Goal: Check status: Check status

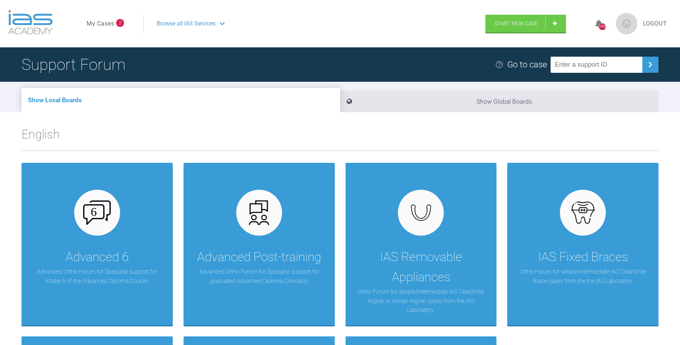
click at [103, 23] on link "My Cases" at bounding box center [101, 23] width 28 height 9
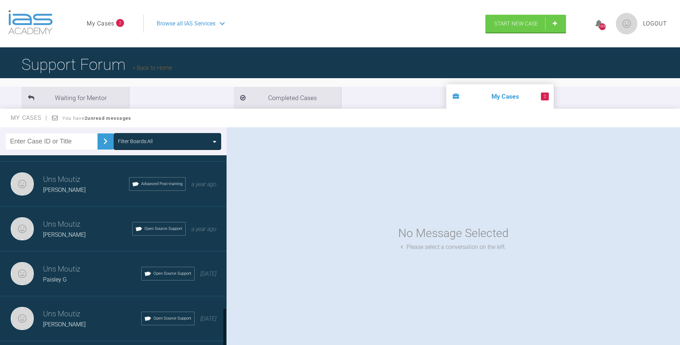
scroll to position [725, 0]
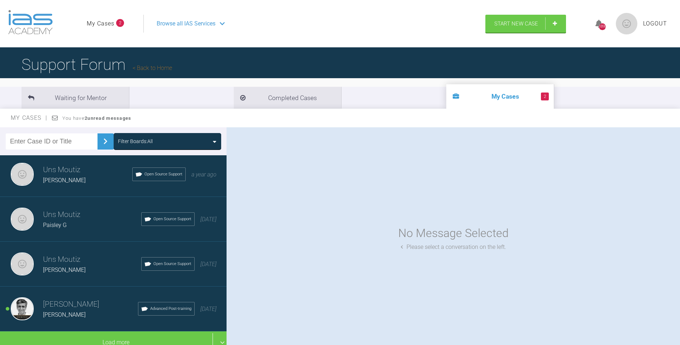
click at [60, 298] on h3 "[PERSON_NAME]" at bounding box center [90, 304] width 95 height 12
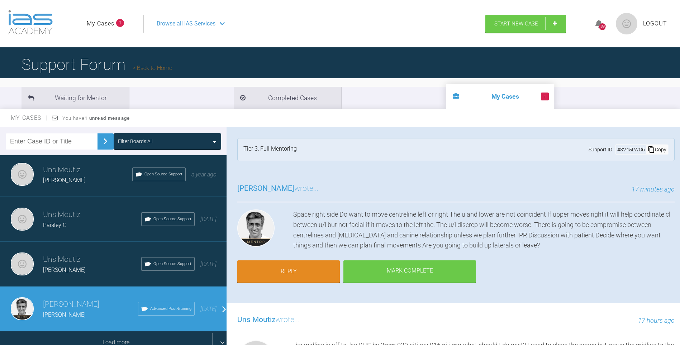
click at [213, 331] on div "Load more" at bounding box center [116, 342] width 232 height 22
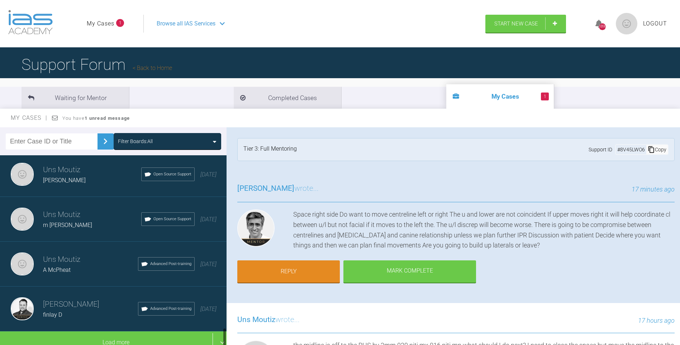
scroll to position [1621, 0]
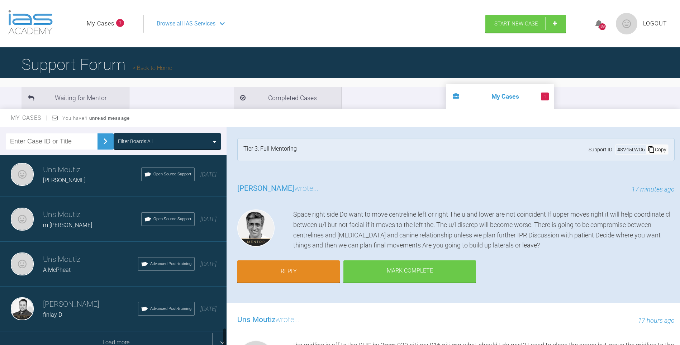
click at [213, 331] on div "Load more" at bounding box center [116, 342] width 232 height 22
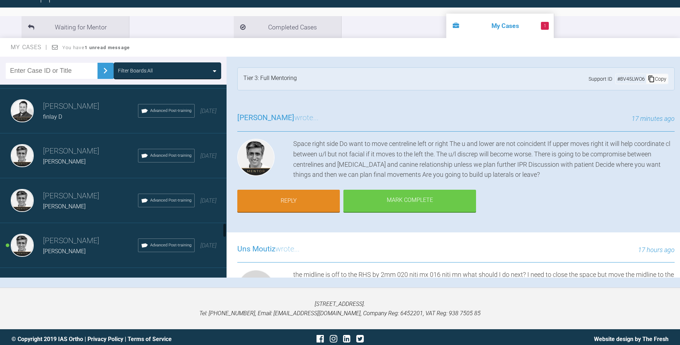
scroll to position [1836, 0]
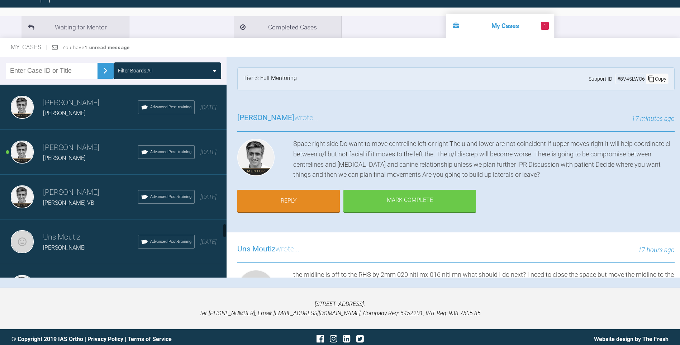
click at [63, 149] on h3 "[PERSON_NAME]" at bounding box center [90, 148] width 95 height 12
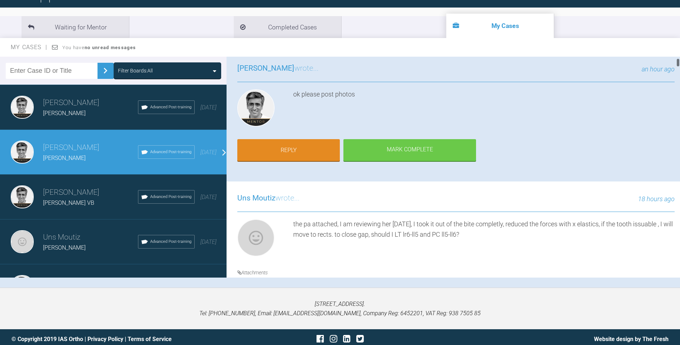
scroll to position [143, 0]
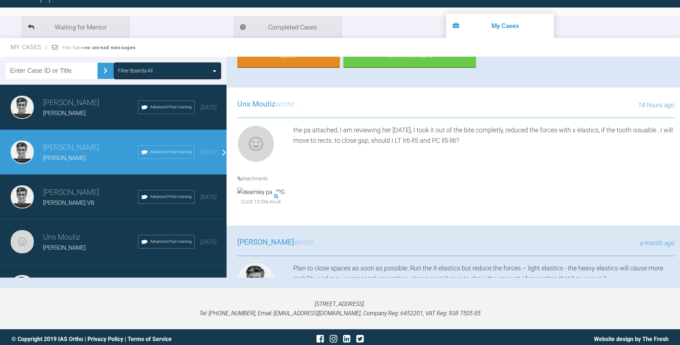
click at [280, 187] on img at bounding box center [260, 191] width 47 height 9
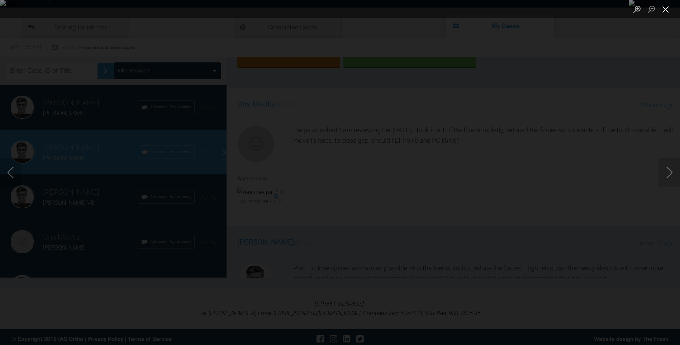
click at [667, 7] on button "Close lightbox" at bounding box center [665, 9] width 14 height 13
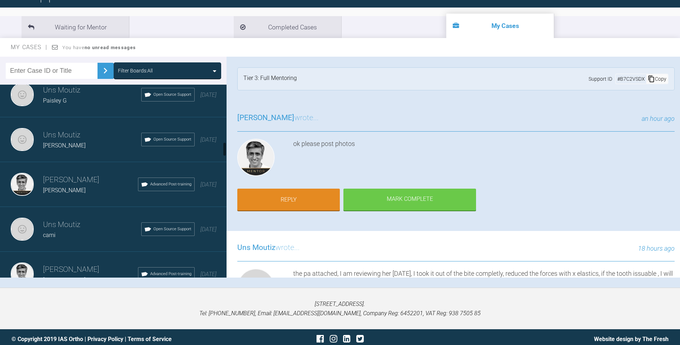
scroll to position [761, 0]
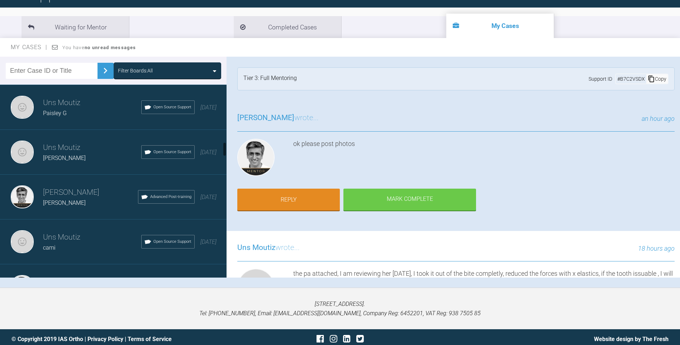
click at [57, 210] on div "[PERSON_NAME] [PERSON_NAME] D Advanced Post-training [DATE]" at bounding box center [116, 196] width 232 height 45
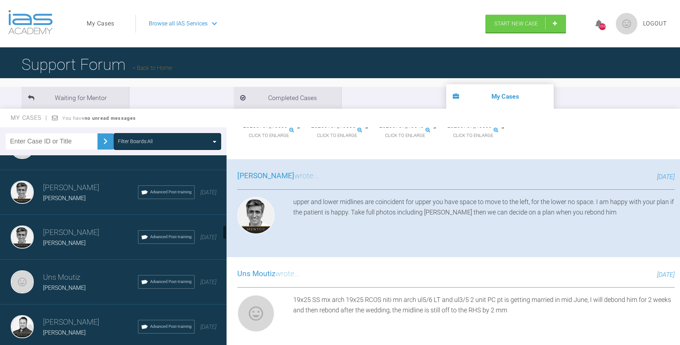
scroll to position [940, 0]
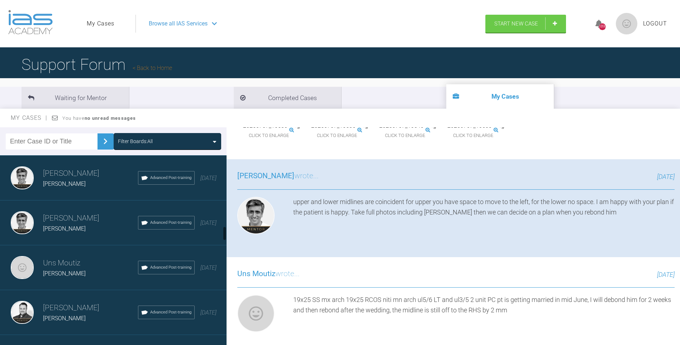
click at [72, 220] on h3 "[PERSON_NAME]" at bounding box center [90, 218] width 95 height 12
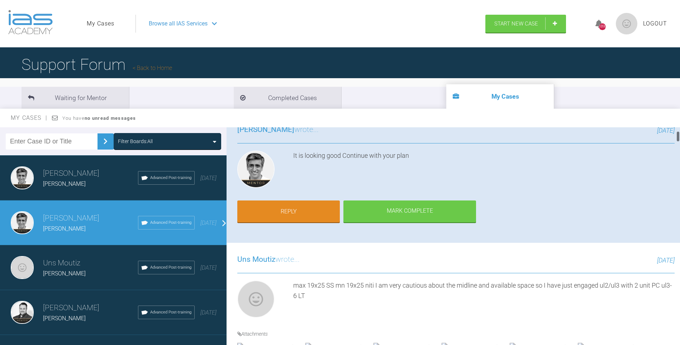
scroll to position [72, 0]
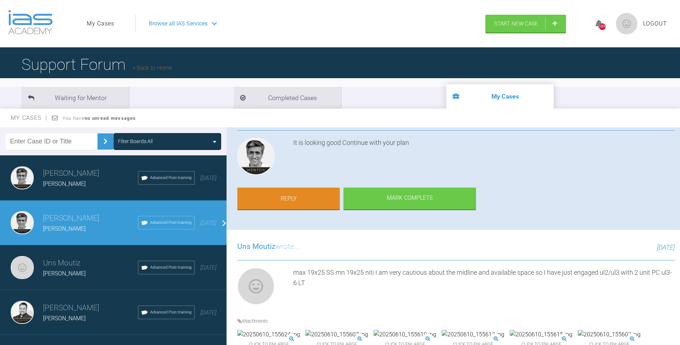
click at [365, 330] on img at bounding box center [336, 334] width 63 height 9
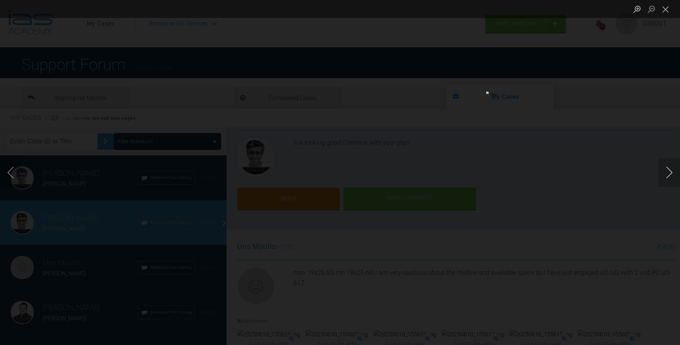
click at [658, 172] on button "Next image" at bounding box center [668, 172] width 21 height 29
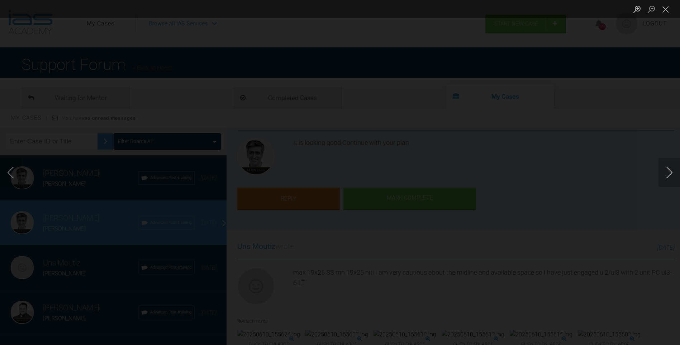
click at [658, 172] on button "Next image" at bounding box center [668, 172] width 21 height 29
click at [666, 183] on button "Next image" at bounding box center [668, 172] width 21 height 29
click at [667, 183] on button "Next image" at bounding box center [668, 172] width 21 height 29
click at [671, 177] on button "Next image" at bounding box center [668, 172] width 21 height 29
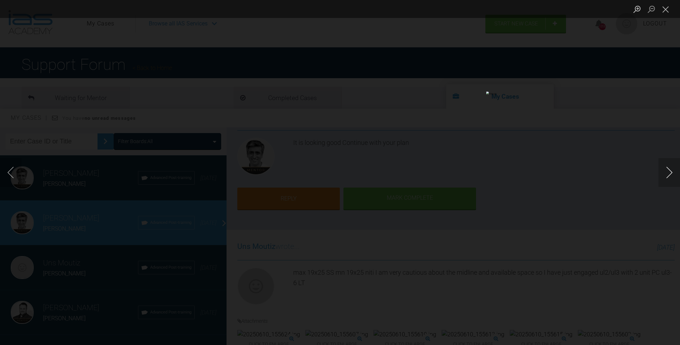
click at [671, 177] on button "Next image" at bounding box center [668, 172] width 21 height 29
click at [13, 168] on button "Previous image" at bounding box center [10, 172] width 21 height 29
click at [666, 173] on button "Next image" at bounding box center [668, 172] width 21 height 29
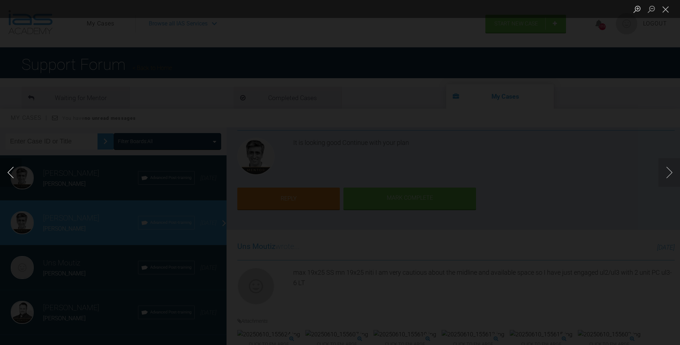
click at [7, 173] on button "Previous image" at bounding box center [10, 172] width 21 height 29
click at [669, 177] on button "Next image" at bounding box center [668, 172] width 21 height 29
click at [659, 172] on button "Next image" at bounding box center [668, 172] width 21 height 29
click at [663, 12] on button "Close lightbox" at bounding box center [665, 9] width 14 height 13
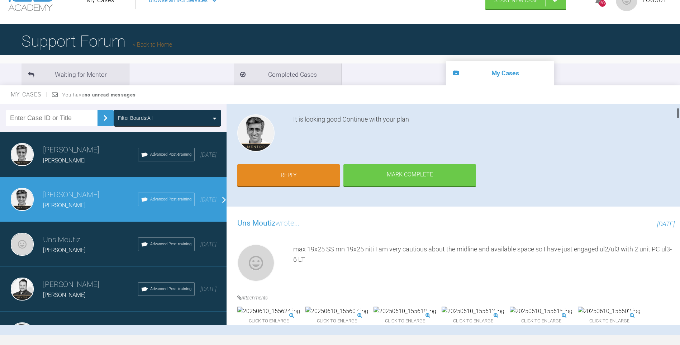
scroll to position [36, 0]
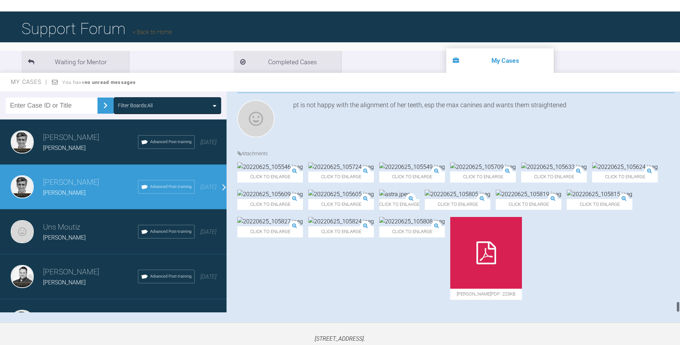
drag, startPoint x: 678, startPoint y: 94, endPoint x: 681, endPoint y: 294, distance: 200.3
click at [679, 299] on html "My Cases Logout Browse all IAS Services Start New Case 1898 Logout Support Foru…" at bounding box center [340, 173] width 680 height 419
click at [289, 172] on img at bounding box center [270, 166] width 66 height 9
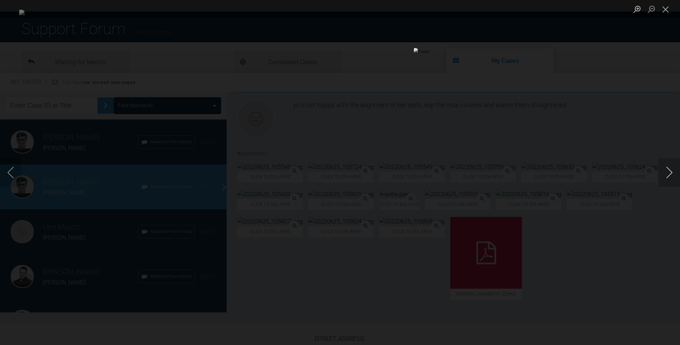
click at [672, 177] on button "Next image" at bounding box center [668, 172] width 21 height 29
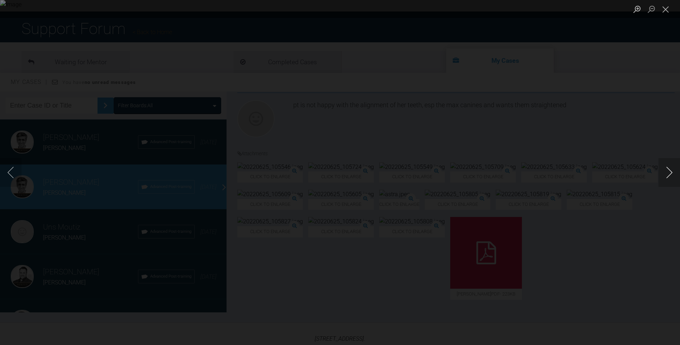
click at [672, 177] on button "Next image" at bounding box center [668, 172] width 21 height 29
click at [666, 13] on button "Close lightbox" at bounding box center [665, 9] width 14 height 13
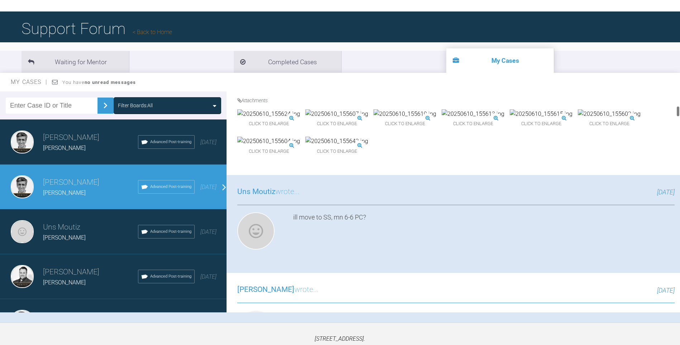
scroll to position [194, 0]
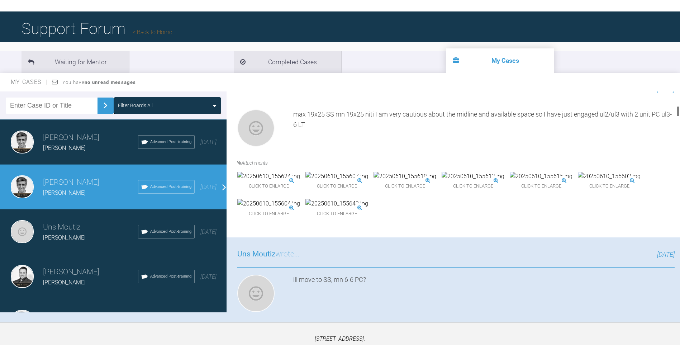
drag, startPoint x: 678, startPoint y: 286, endPoint x: 672, endPoint y: 102, distance: 184.6
click at [672, 102] on div "[PERSON_NAME] [PERSON_NAME] A a few seconds ago Tier 3: Full Mentoring Support …" at bounding box center [452, 201] width 453 height 221
click at [273, 172] on img at bounding box center [268, 176] width 63 height 9
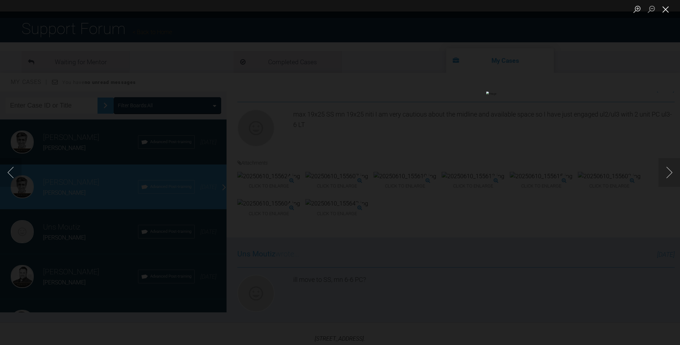
click at [667, 10] on button "Close lightbox" at bounding box center [665, 9] width 14 height 13
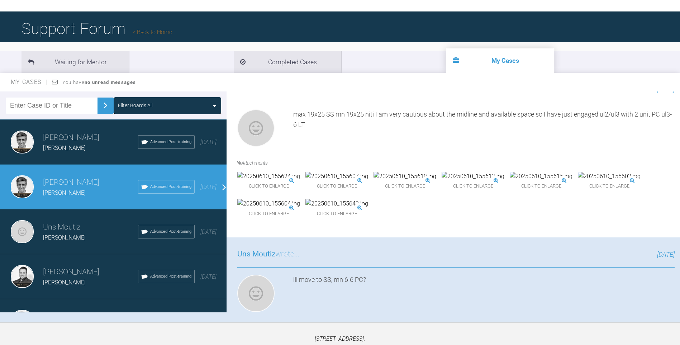
click at [577, 181] on img at bounding box center [608, 176] width 63 height 9
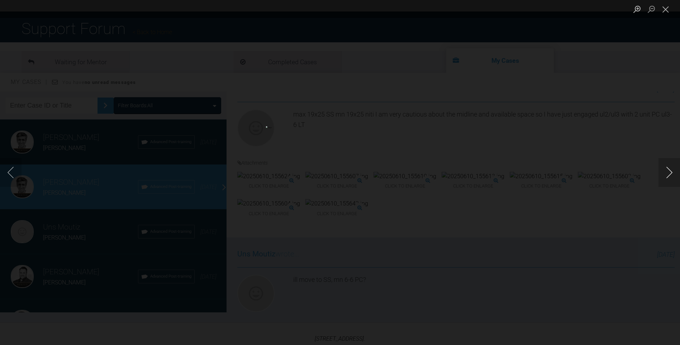
click at [670, 172] on button "Next image" at bounding box center [668, 172] width 21 height 29
drag, startPoint x: 670, startPoint y: 172, endPoint x: 664, endPoint y: 133, distance: 38.7
click at [670, 171] on button "Next image" at bounding box center [668, 172] width 21 height 29
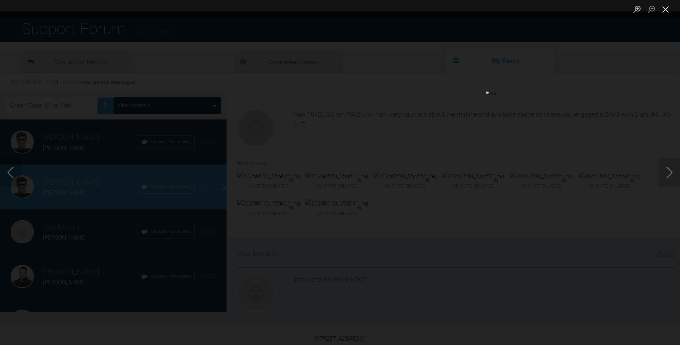
click at [668, 6] on button "Close lightbox" at bounding box center [665, 9] width 14 height 13
